Goal: Communication & Community: Share content

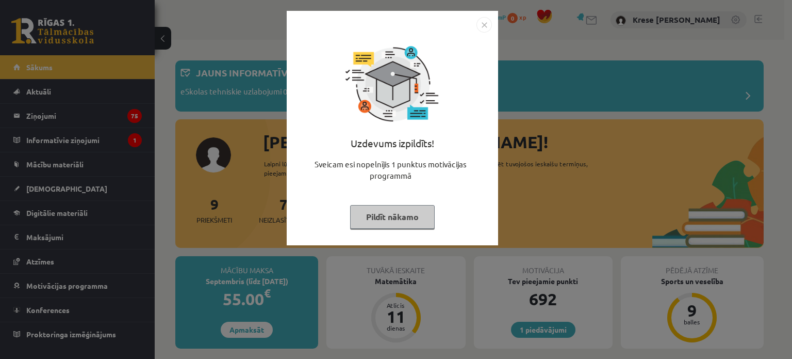
click at [410, 214] on button "Pildīt nākamo" at bounding box center [392, 217] width 85 height 24
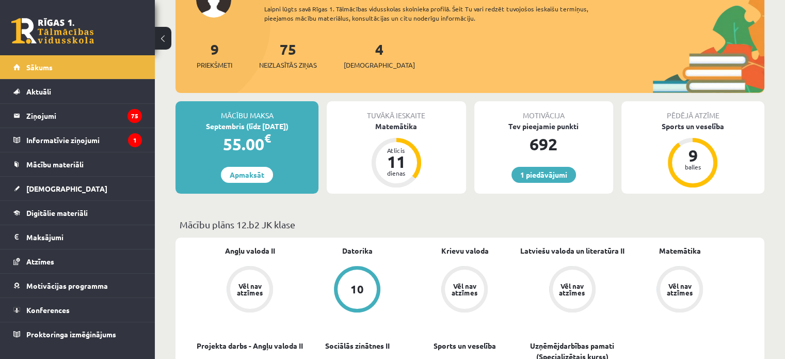
scroll to position [206, 0]
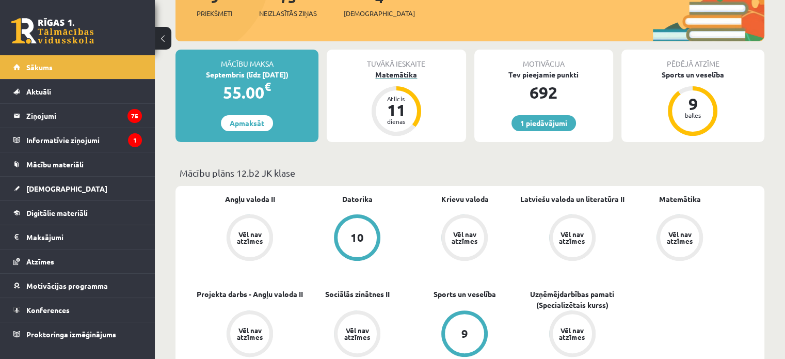
click at [392, 73] on div "Matemātika" at bounding box center [396, 74] width 139 height 11
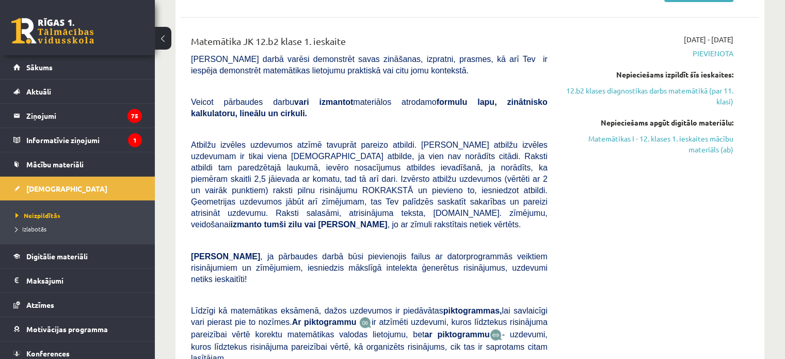
scroll to position [310, 0]
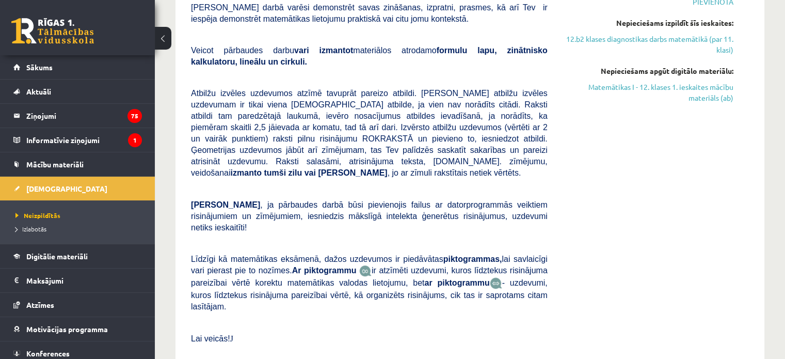
click at [672, 227] on div "[DATE] - [DATE] [GEOGRAPHIC_DATA] Nepieciešams izpildīt šīs ieskaites: 12.b2 kl…" at bounding box center [648, 173] width 186 height 383
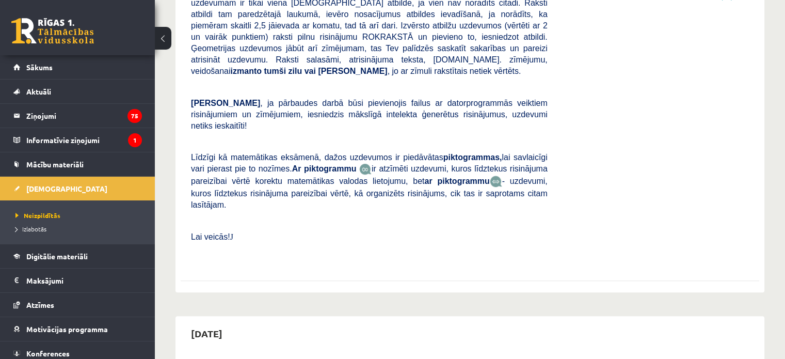
scroll to position [413, 0]
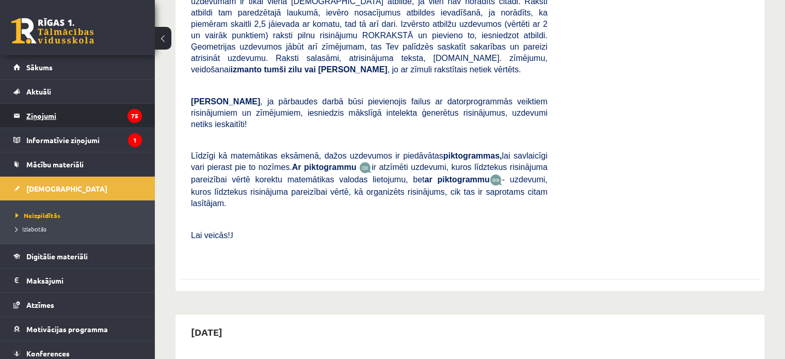
click at [120, 119] on legend "Ziņojumi 75" at bounding box center [84, 116] width 116 height 24
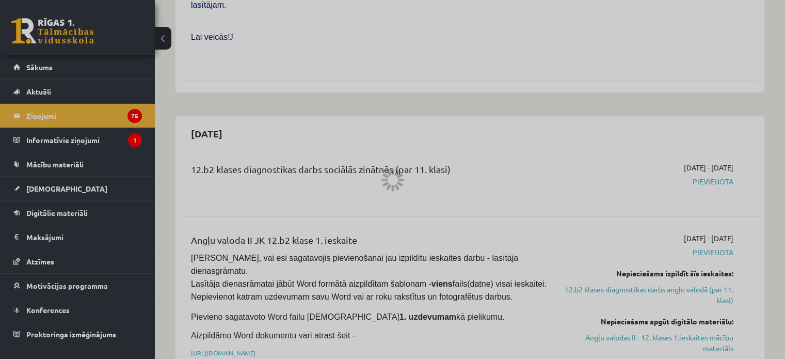
scroll to position [619, 0]
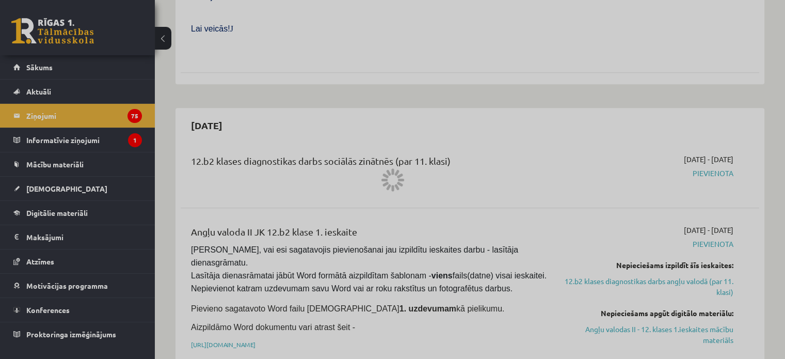
click at [127, 137] on div at bounding box center [392, 179] width 785 height 359
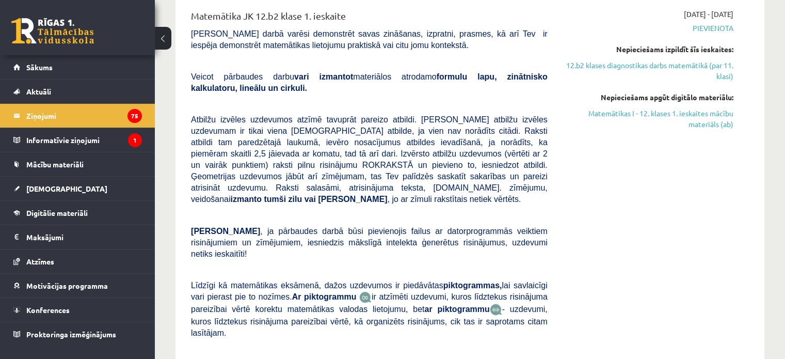
scroll to position [258, 0]
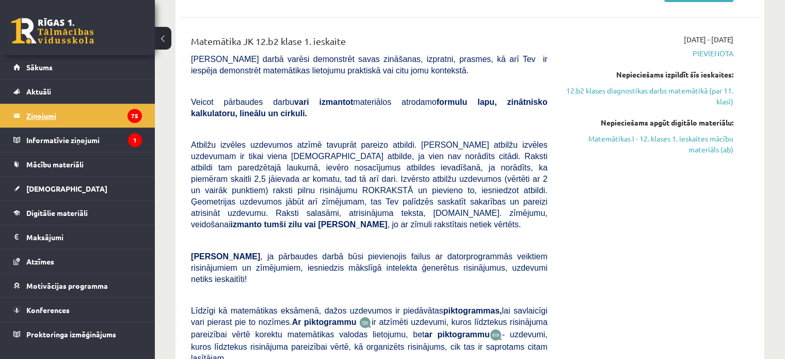
click at [126, 107] on legend "Ziņojumi 75" at bounding box center [84, 116] width 116 height 24
click at [113, 109] on legend "Ziņojumi 75" at bounding box center [84, 116] width 116 height 24
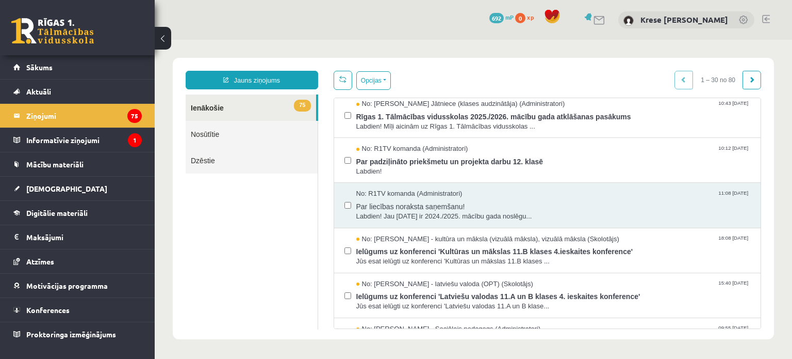
scroll to position [0, 0]
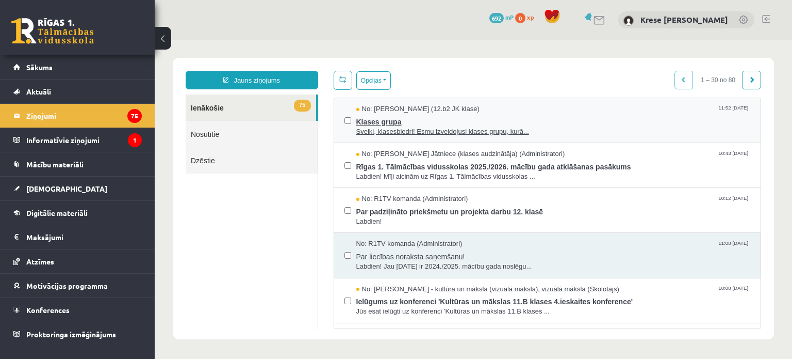
click at [670, 114] on span "Klases grupa" at bounding box center [553, 120] width 395 height 13
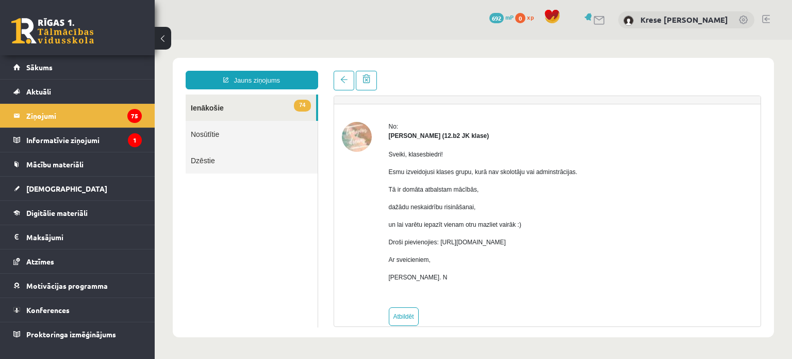
scroll to position [37, 0]
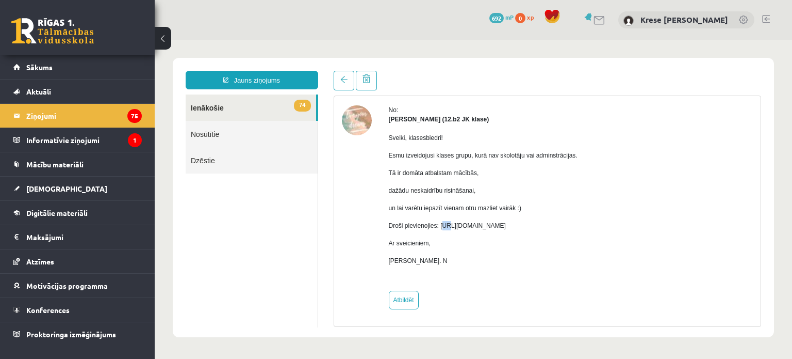
click at [447, 224] on p "Droši pievienojies: [URL][DOMAIN_NAME]" at bounding box center [483, 225] width 189 height 9
drag, startPoint x: 440, startPoint y: 226, endPoint x: 653, endPoint y: 224, distance: 213.6
click at [653, 224] on div "No: [PERSON_NAME] (12.b2 JK klase) Sveiki, klasesbiedri! Esmu izveidojusi klase…" at bounding box center [548, 207] width 412 height 204
copy p "[URL][DOMAIN_NAME]"
